Goal: Task Accomplishment & Management: Use online tool/utility

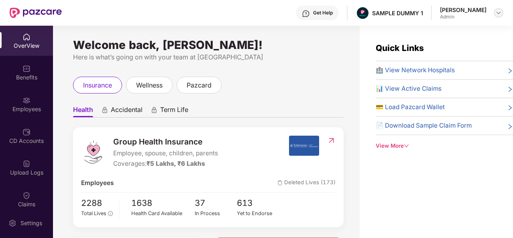
click at [495, 16] on div at bounding box center [499, 13] width 10 height 10
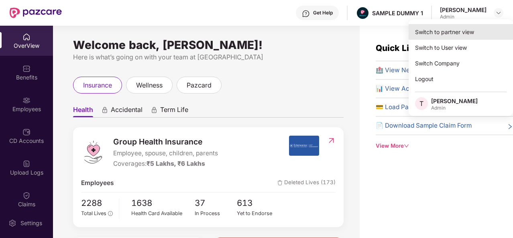
click at [476, 33] on div "Switch to partner view" at bounding box center [461, 32] width 104 height 16
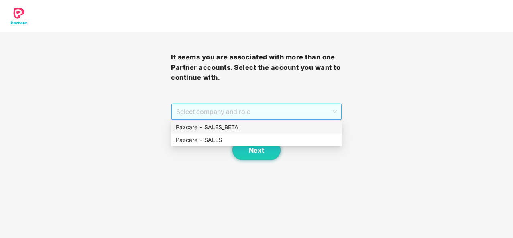
click at [334, 106] on span "Select company and role" at bounding box center [256, 111] width 161 height 15
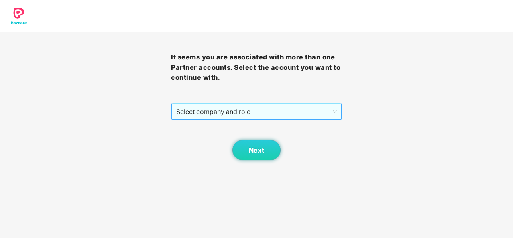
click at [333, 110] on span "Select company and role" at bounding box center [256, 111] width 161 height 15
click at [294, 118] on span "Select company and role" at bounding box center [256, 111] width 161 height 15
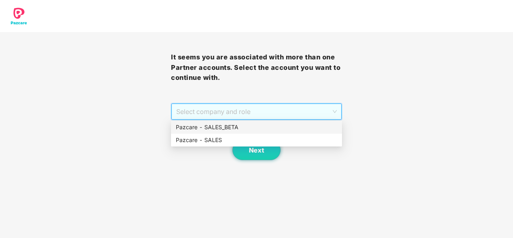
click at [264, 129] on div "Pazcare - SALES_BETA" at bounding box center [256, 127] width 161 height 9
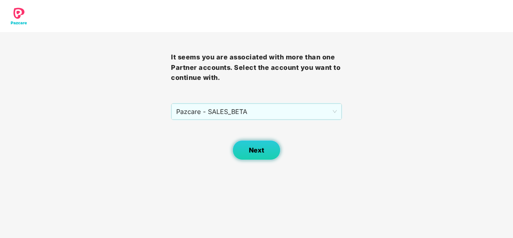
click at [255, 143] on button "Next" at bounding box center [256, 150] width 48 height 20
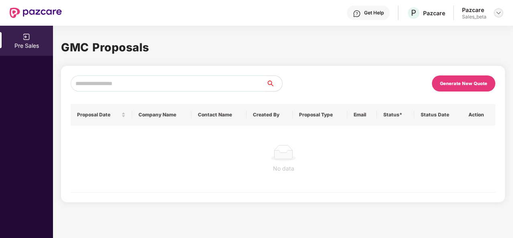
click at [498, 13] on img at bounding box center [498, 13] width 6 height 6
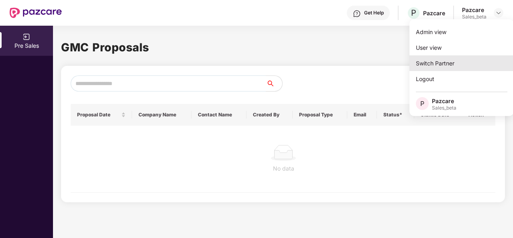
click at [462, 61] on div "Switch Partner" at bounding box center [461, 63] width 104 height 16
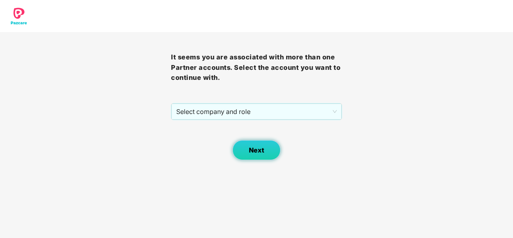
click at [264, 145] on button "Next" at bounding box center [256, 150] width 48 height 20
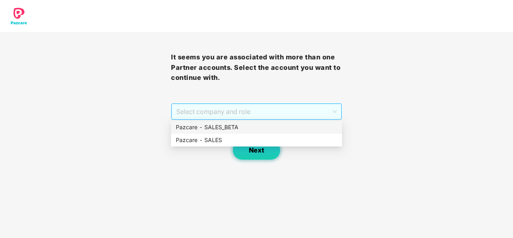
click at [283, 118] on span "Select company and role" at bounding box center [256, 111] width 161 height 15
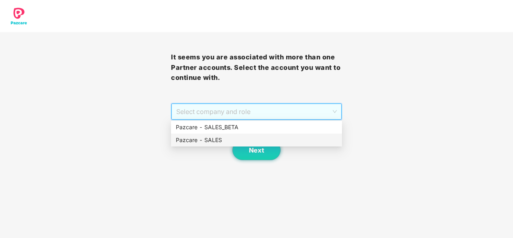
click at [254, 137] on div "Pazcare - SALES" at bounding box center [256, 140] width 161 height 9
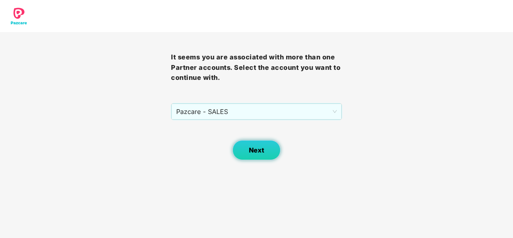
click at [246, 153] on button "Next" at bounding box center [256, 150] width 48 height 20
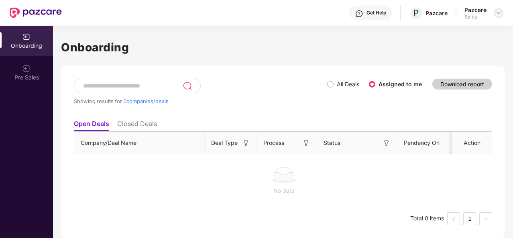
click at [499, 11] on img at bounding box center [498, 13] width 6 height 6
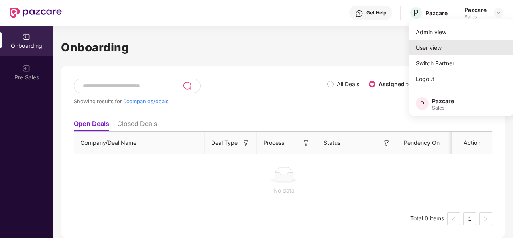
click at [439, 44] on div "User view" at bounding box center [461, 48] width 104 height 16
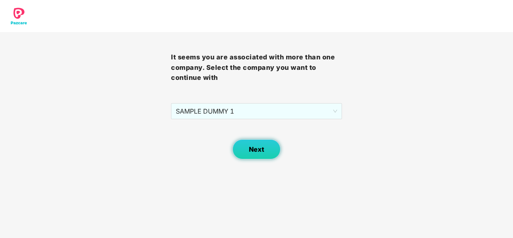
click at [265, 150] on button "Next" at bounding box center [256, 149] width 48 height 20
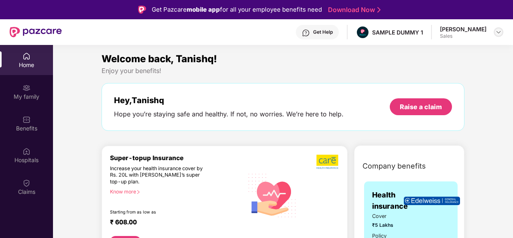
click at [498, 28] on div at bounding box center [499, 32] width 10 height 10
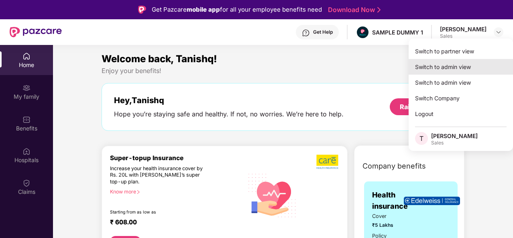
click at [449, 68] on div "Switch to admin view" at bounding box center [461, 67] width 104 height 16
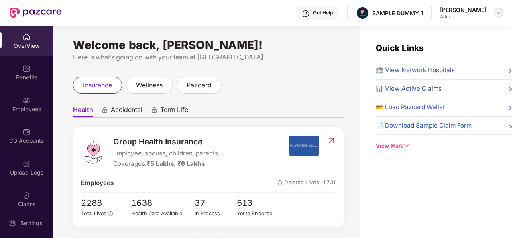
click at [498, 14] on img at bounding box center [498, 13] width 6 height 6
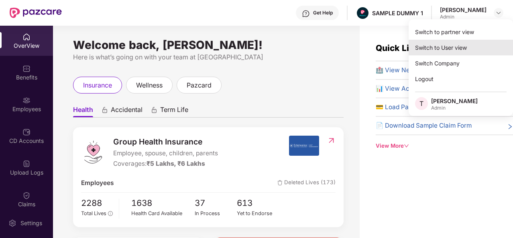
click at [454, 45] on div "Switch to User view" at bounding box center [461, 48] width 104 height 16
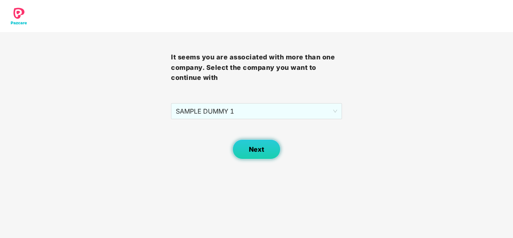
click at [257, 147] on span "Next" at bounding box center [256, 150] width 15 height 8
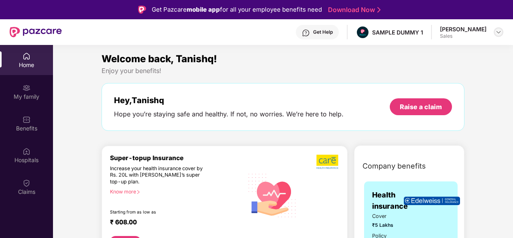
click at [499, 33] on img at bounding box center [498, 32] width 6 height 6
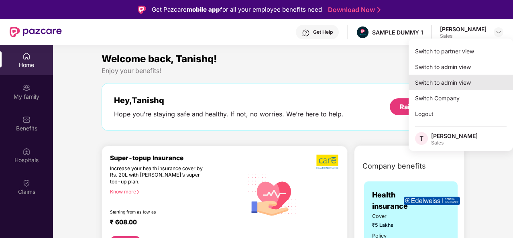
click at [452, 84] on div "Switch to admin view" at bounding box center [461, 83] width 104 height 16
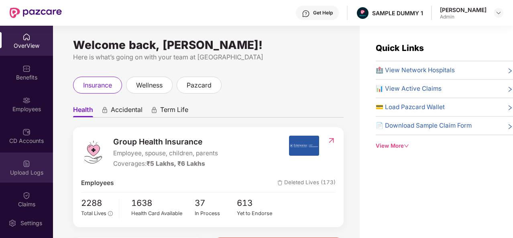
click at [36, 164] on div "Upload Logs" at bounding box center [26, 168] width 53 height 30
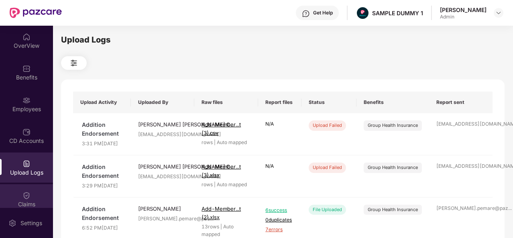
click at [24, 200] on div "Claims" at bounding box center [26, 204] width 53 height 8
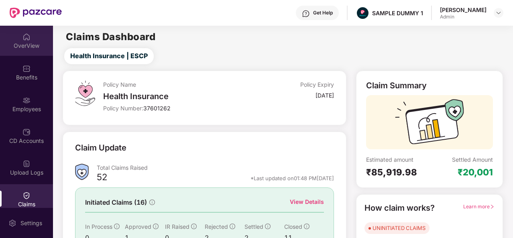
click at [37, 45] on div "OverView" at bounding box center [26, 46] width 53 height 8
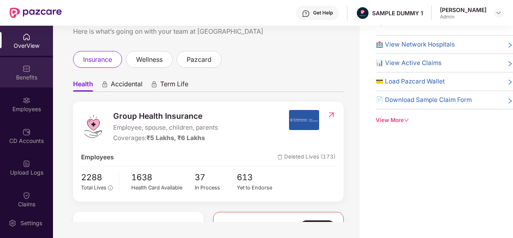
click at [20, 64] on div "Benefits" at bounding box center [26, 72] width 53 height 30
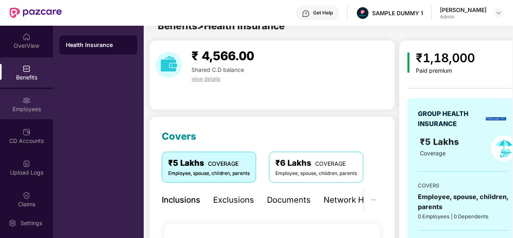
scroll to position [26, 0]
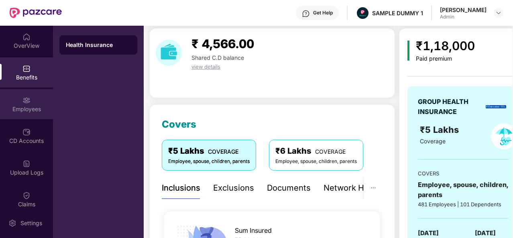
click at [22, 114] on div "Employees" at bounding box center [26, 104] width 53 height 30
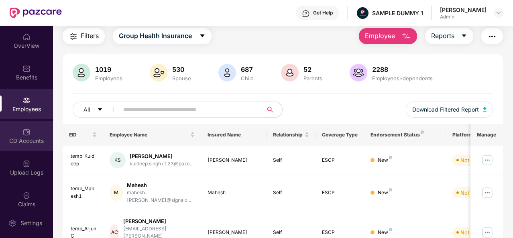
click at [21, 128] on div "CD Accounts" at bounding box center [26, 136] width 53 height 30
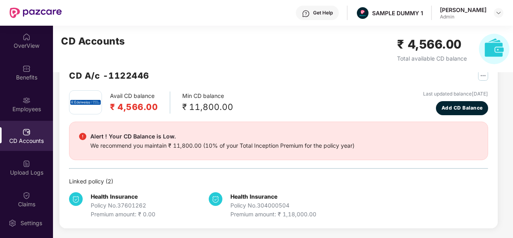
scroll to position [22, 0]
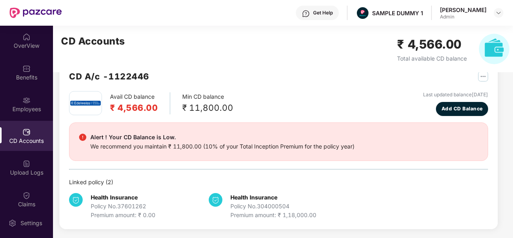
click at [503, 10] on div at bounding box center [499, 13] width 10 height 10
click at [500, 11] on img at bounding box center [498, 13] width 6 height 6
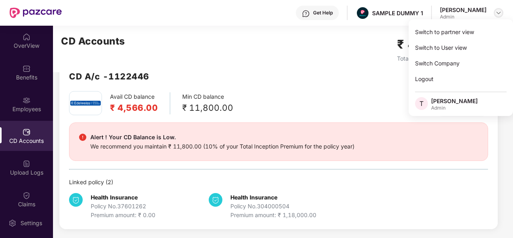
click at [500, 11] on img at bounding box center [498, 13] width 6 height 6
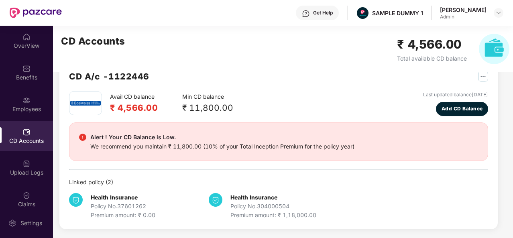
scroll to position [0, 0]
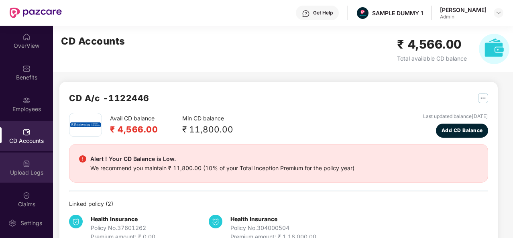
click at [25, 179] on div "Upload Logs" at bounding box center [26, 168] width 53 height 30
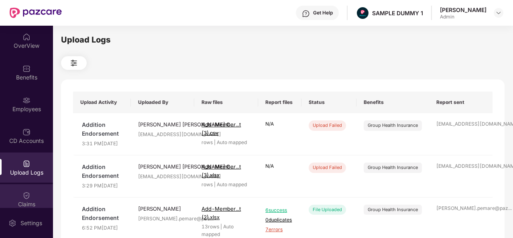
scroll to position [47, 0]
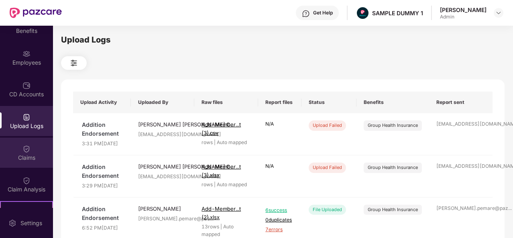
click at [33, 154] on div "Claims" at bounding box center [26, 158] width 53 height 8
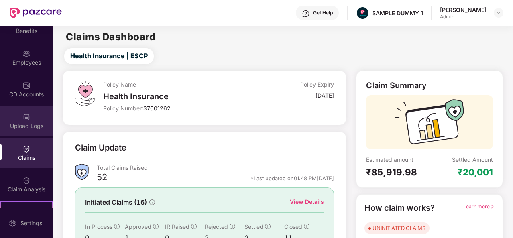
click at [26, 128] on div "Upload Logs" at bounding box center [26, 126] width 53 height 8
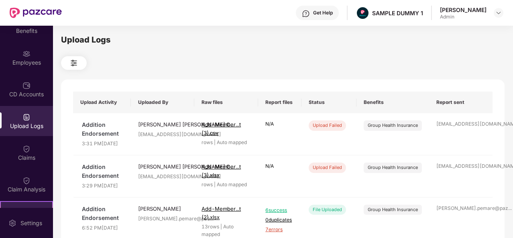
scroll to position [166, 0]
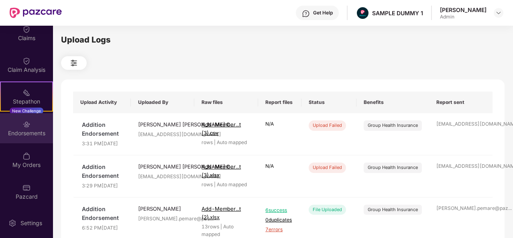
click at [26, 126] on img at bounding box center [26, 124] width 8 height 8
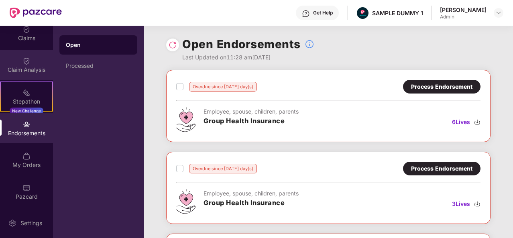
scroll to position [0, 0]
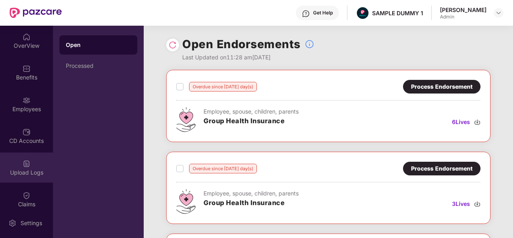
click at [22, 164] on img at bounding box center [26, 164] width 8 height 8
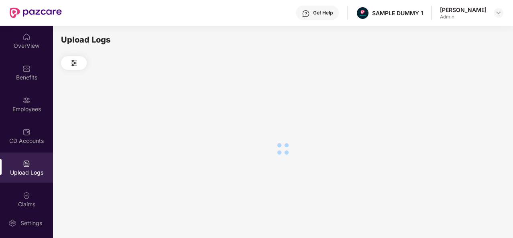
click at [22, 164] on img at bounding box center [26, 164] width 8 height 8
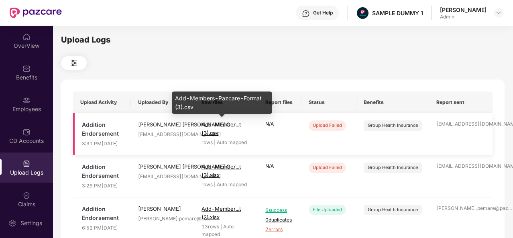
click at [223, 125] on span "Add-Member...t (3).csv" at bounding box center [220, 128] width 39 height 14
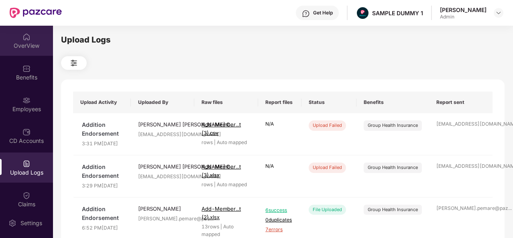
click at [33, 31] on div "OverView" at bounding box center [26, 41] width 53 height 30
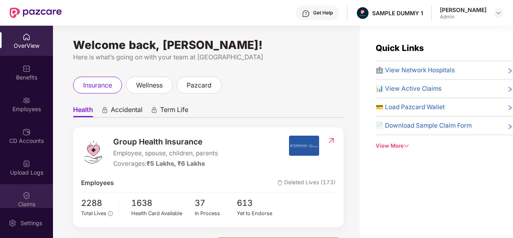
scroll to position [36, 0]
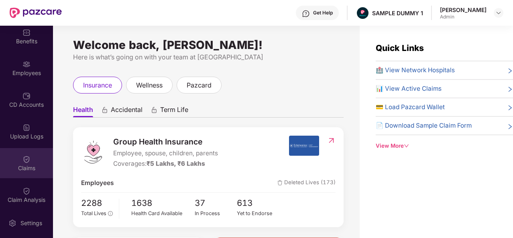
click at [26, 150] on div "Claims" at bounding box center [26, 163] width 53 height 30
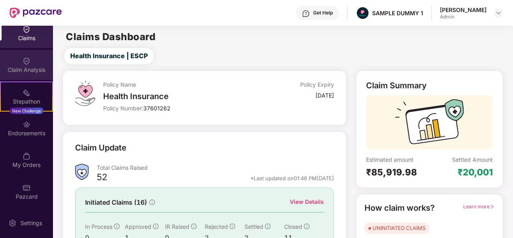
scroll to position [0, 0]
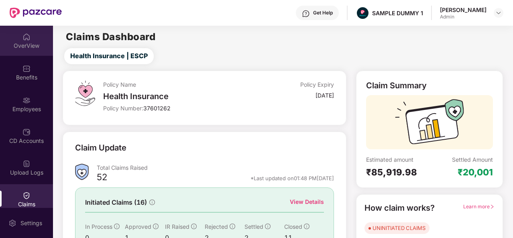
click at [19, 42] on div "OverView" at bounding box center [26, 46] width 53 height 8
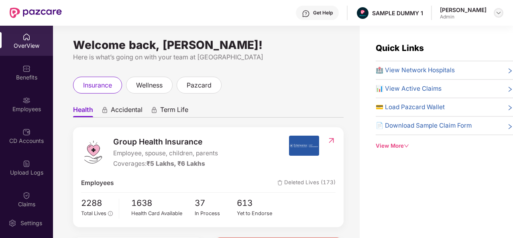
click at [500, 15] on img at bounding box center [498, 13] width 6 height 6
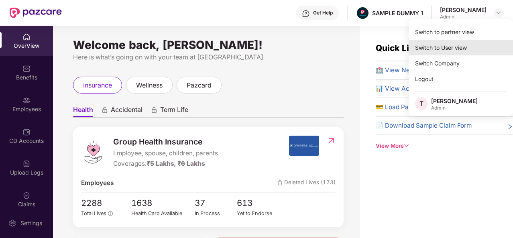
click at [445, 49] on div "Switch to User view" at bounding box center [461, 48] width 104 height 16
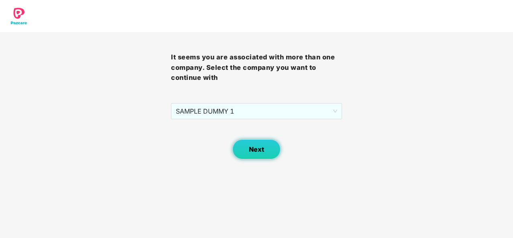
click at [241, 151] on button "Next" at bounding box center [256, 149] width 48 height 20
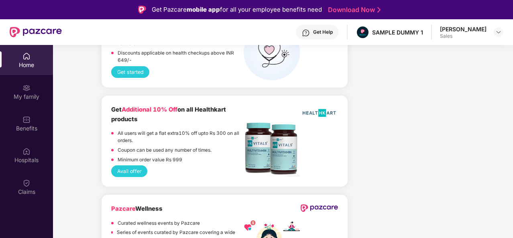
scroll to position [45, 0]
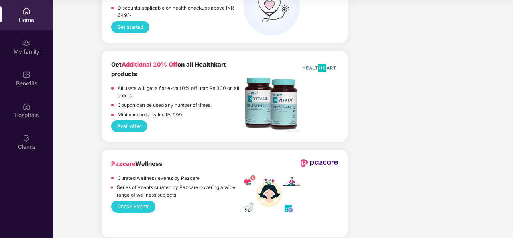
click at [133, 201] on button "Check Events" at bounding box center [133, 207] width 44 height 12
